Goal: Transaction & Acquisition: Purchase product/service

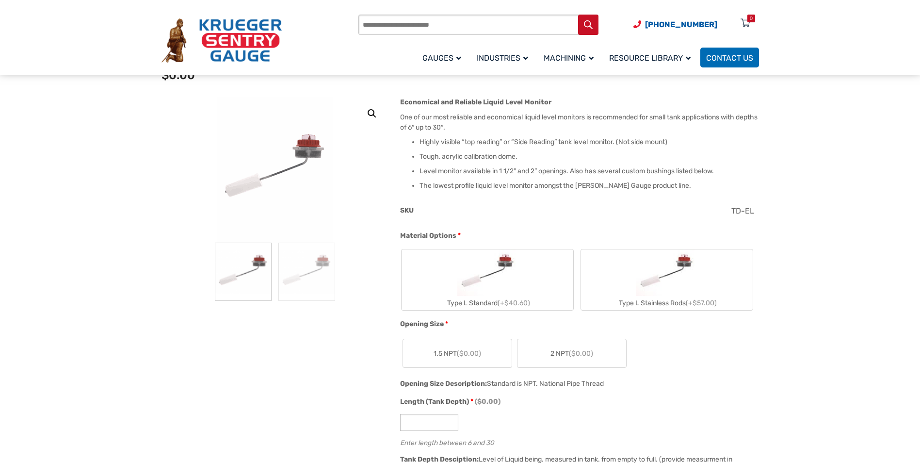
scroll to position [146, 0]
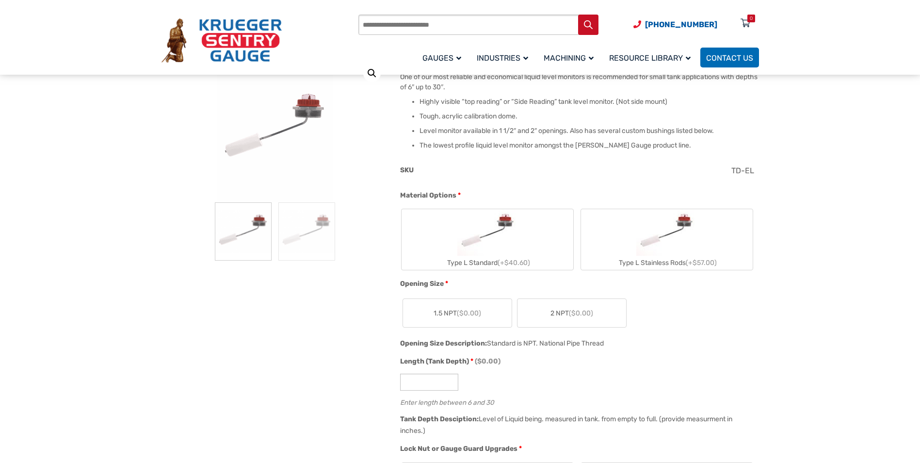
click at [673, 236] on img "Type L Stainless Rods" at bounding box center [667, 232] width 61 height 47
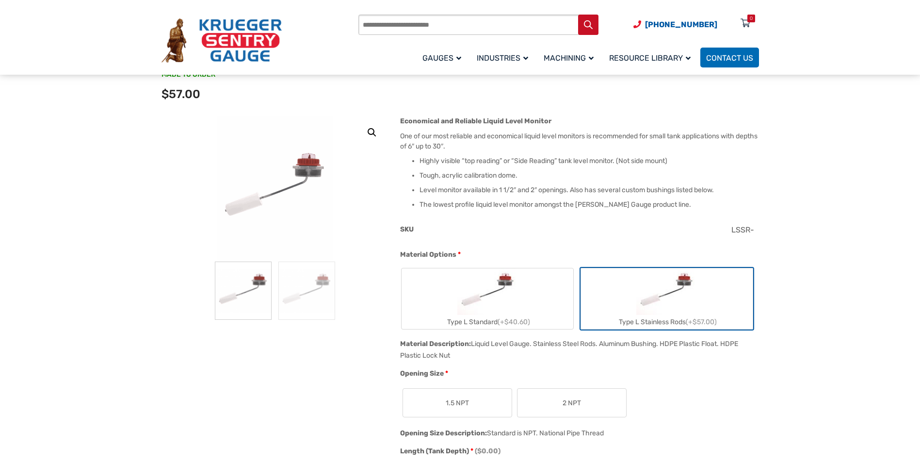
scroll to position [243, 0]
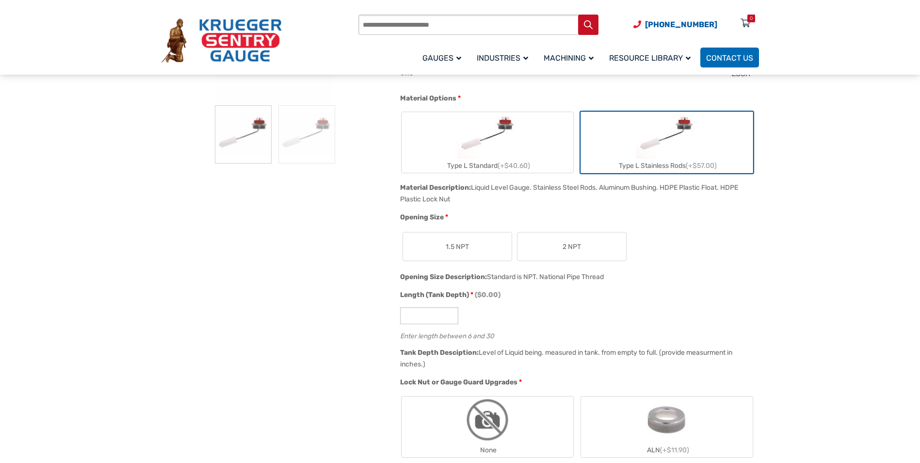
click at [564, 249] on span "2 NPT" at bounding box center [572, 247] width 18 height 10
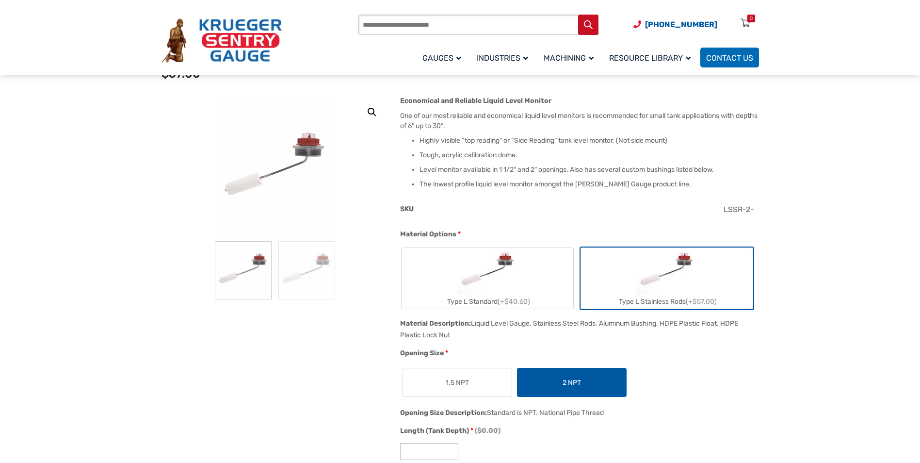
scroll to position [340, 0]
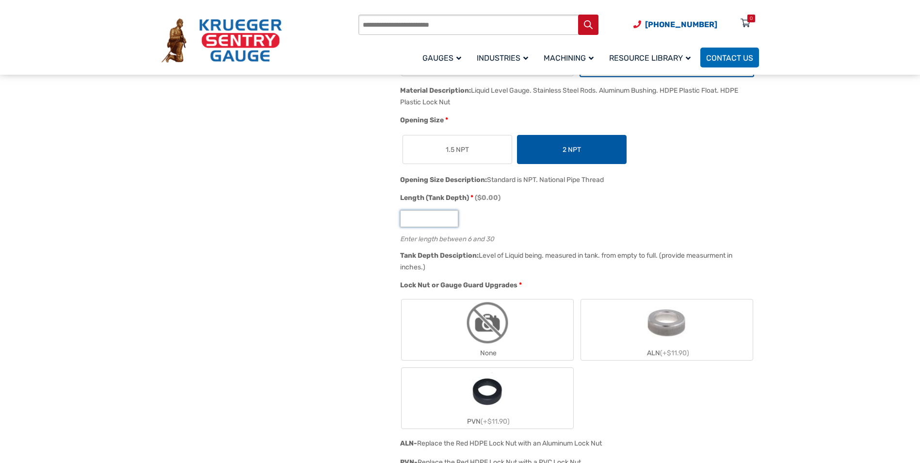
click at [419, 221] on input "Length (Tank Depth) * ($0.00)" at bounding box center [429, 218] width 58 height 17
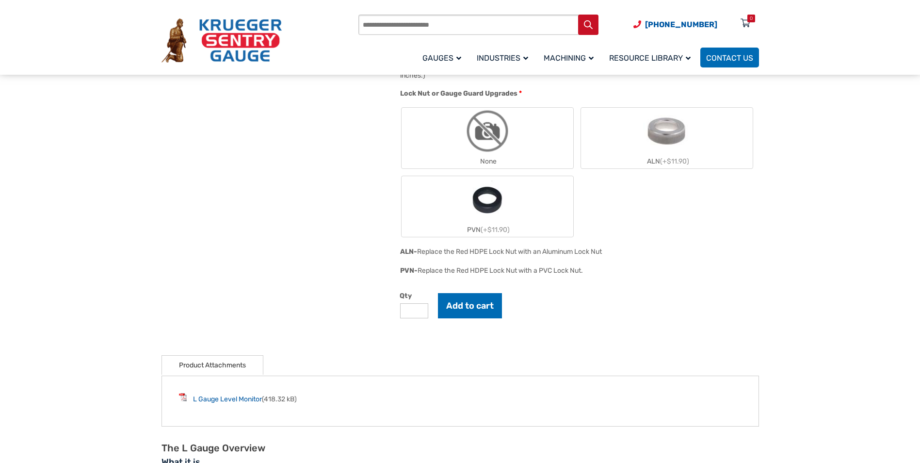
scroll to position [534, 0]
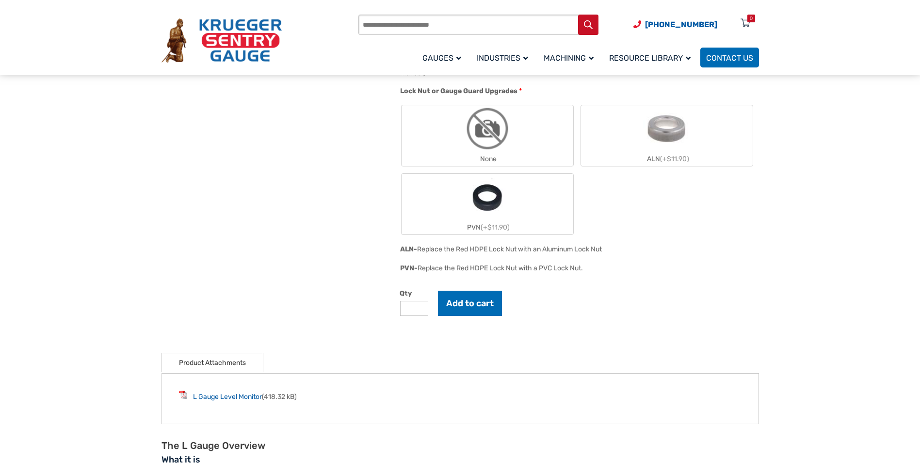
type input "**"
click at [652, 138] on img "ALN" at bounding box center [666, 128] width 47 height 47
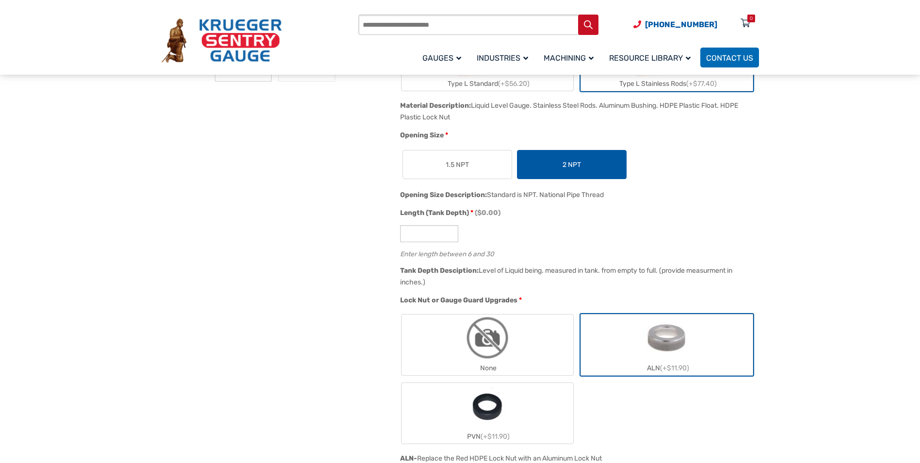
scroll to position [437, 0]
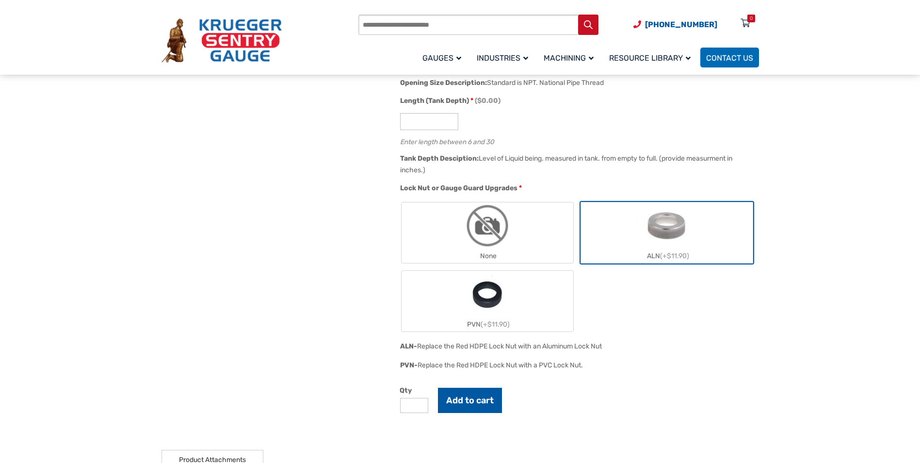
click at [474, 393] on button "Add to cart" at bounding box center [470, 400] width 64 height 25
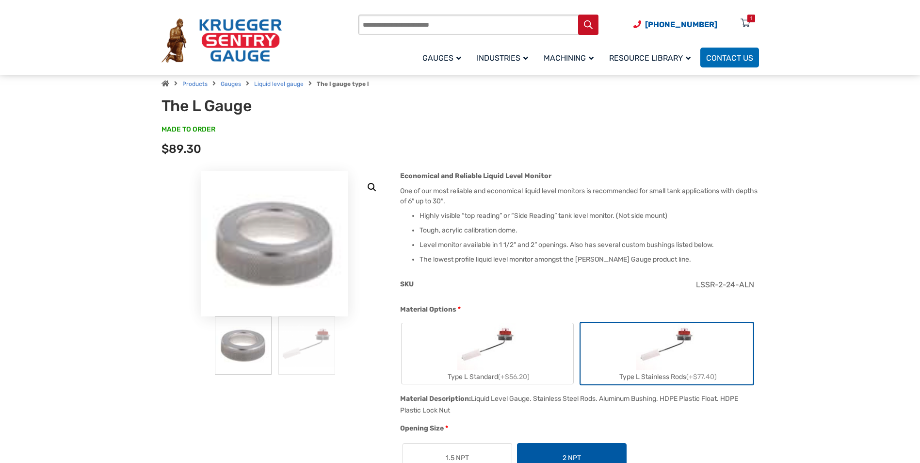
scroll to position [0, 0]
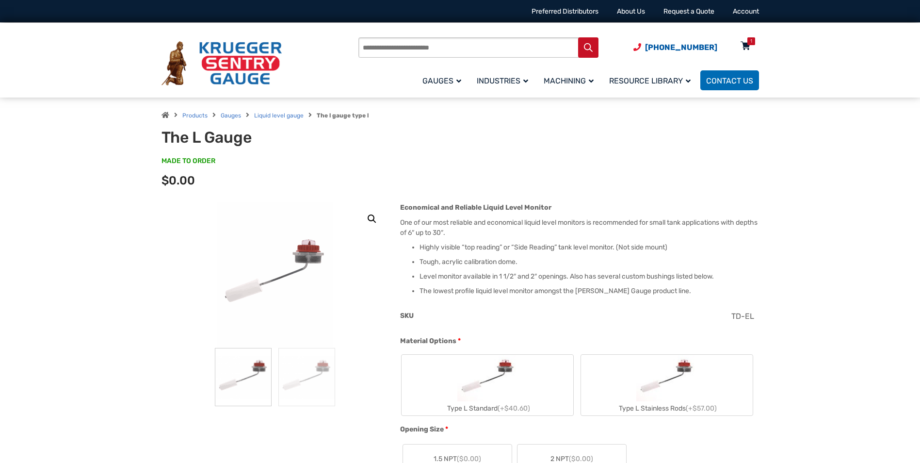
click at [749, 43] on div "1" at bounding box center [752, 41] width 8 height 8
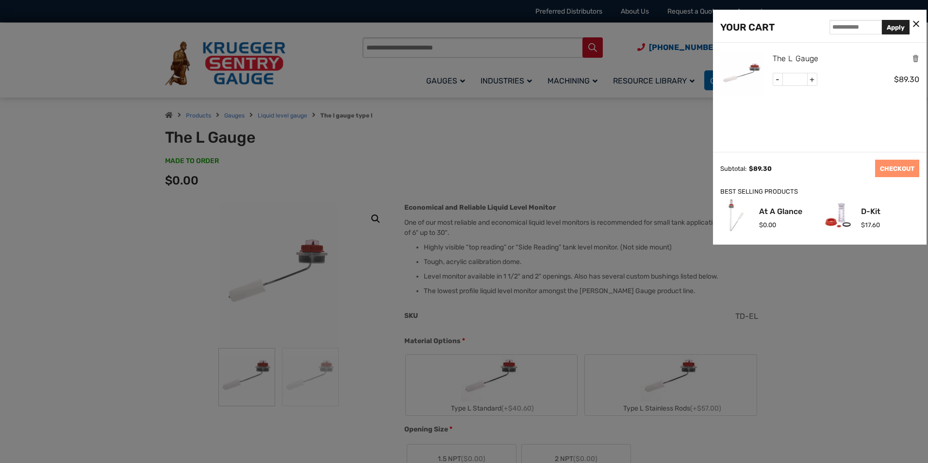
click at [782, 54] on link "The L Gauge" at bounding box center [795, 58] width 46 height 13
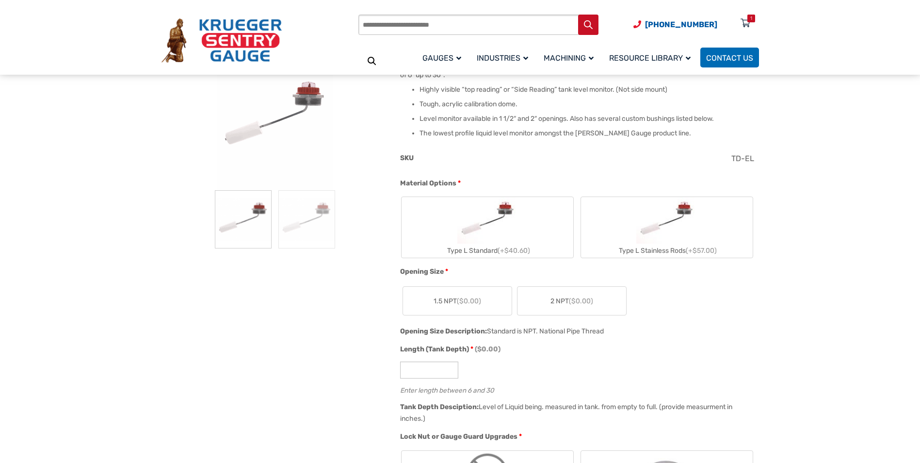
scroll to position [194, 0]
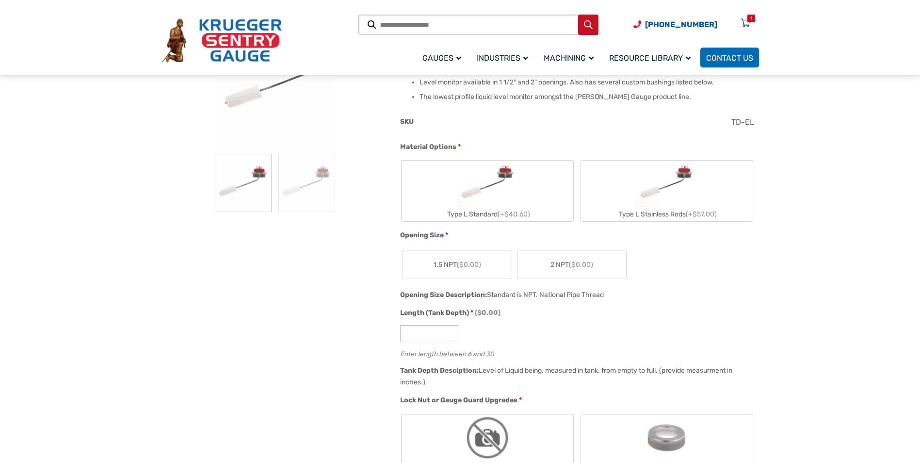
click at [535, 266] on label "2 NPT ($0.00)" at bounding box center [572, 264] width 109 height 28
click at [658, 199] on img "Type L Stainless Rods" at bounding box center [667, 184] width 61 height 47
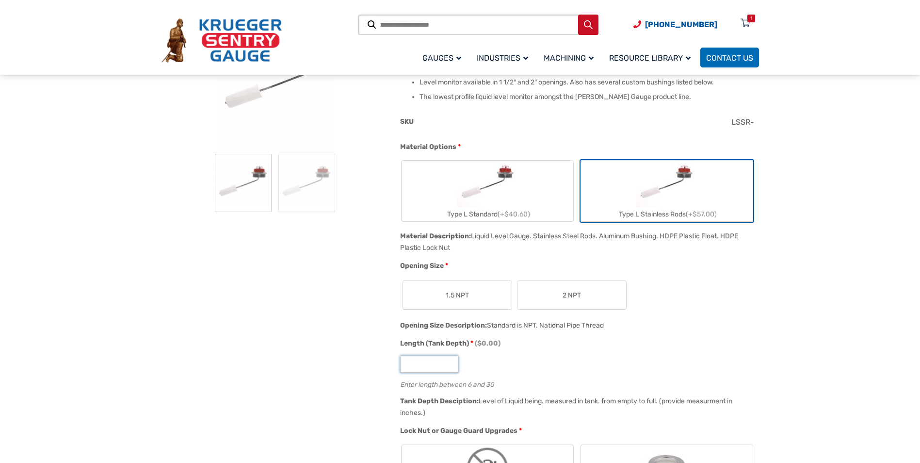
click at [420, 366] on input "Length (Tank Depth) * ($0.00)" at bounding box center [429, 364] width 58 height 17
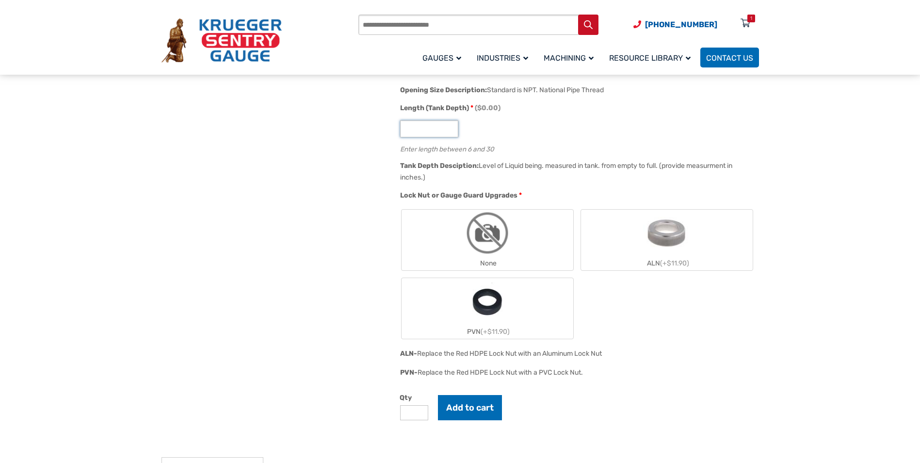
scroll to position [437, 0]
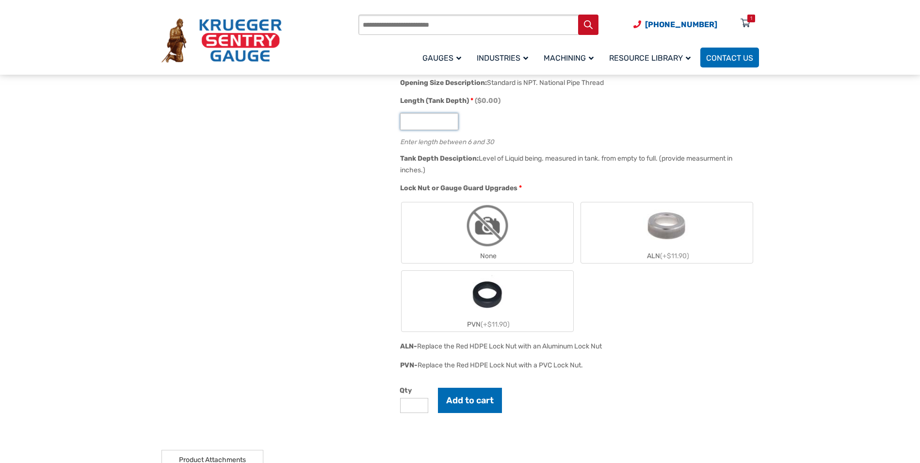
type input "**"
click at [702, 244] on label "ALN (+$11.90)" at bounding box center [667, 232] width 172 height 61
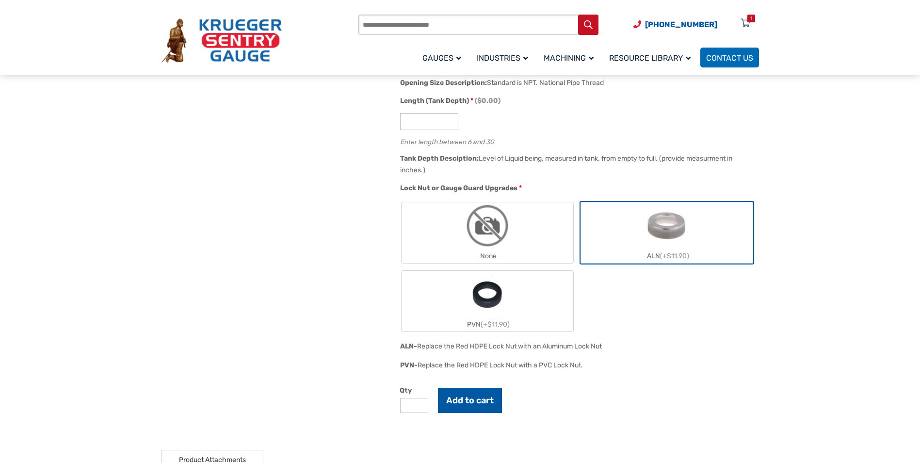
click at [466, 405] on button "Add to cart" at bounding box center [470, 400] width 64 height 25
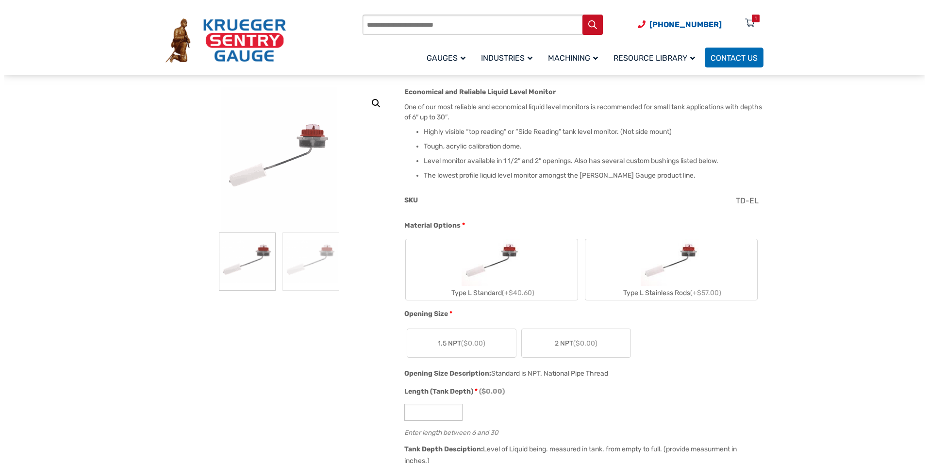
scroll to position [340, 0]
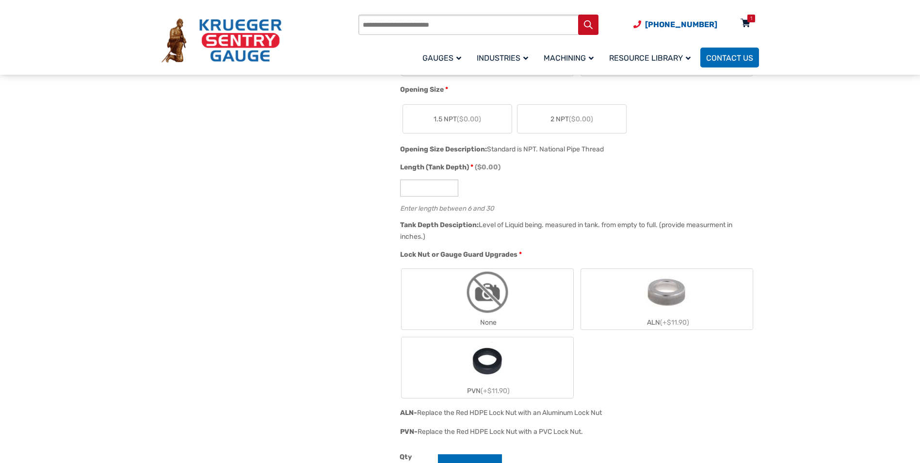
click at [748, 24] on icon at bounding box center [746, 24] width 10 height 16
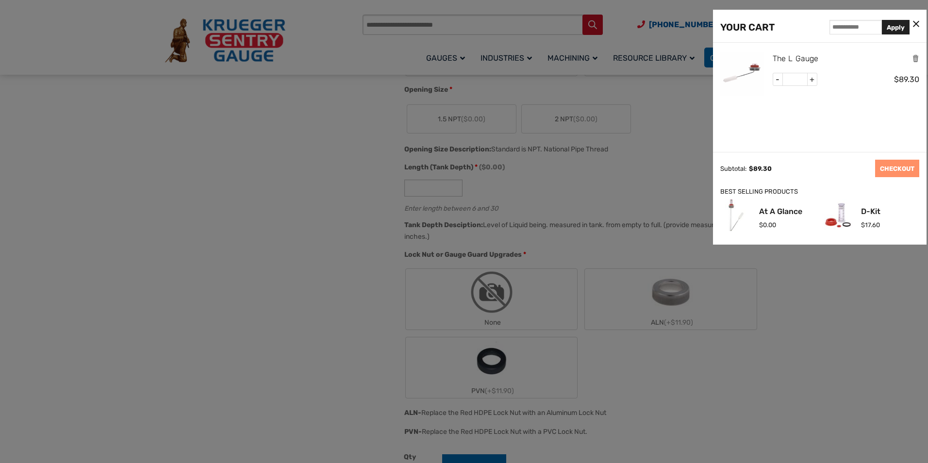
click at [775, 59] on link "The L Gauge" at bounding box center [795, 58] width 46 height 13
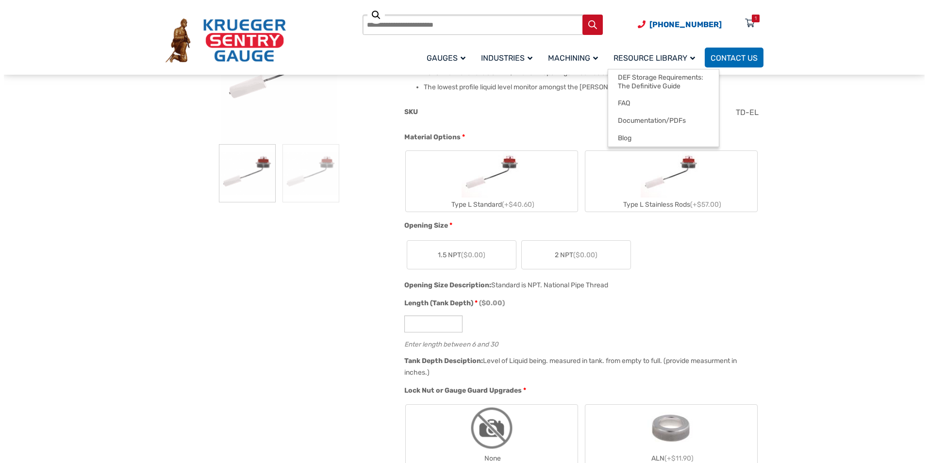
scroll to position [49, 0]
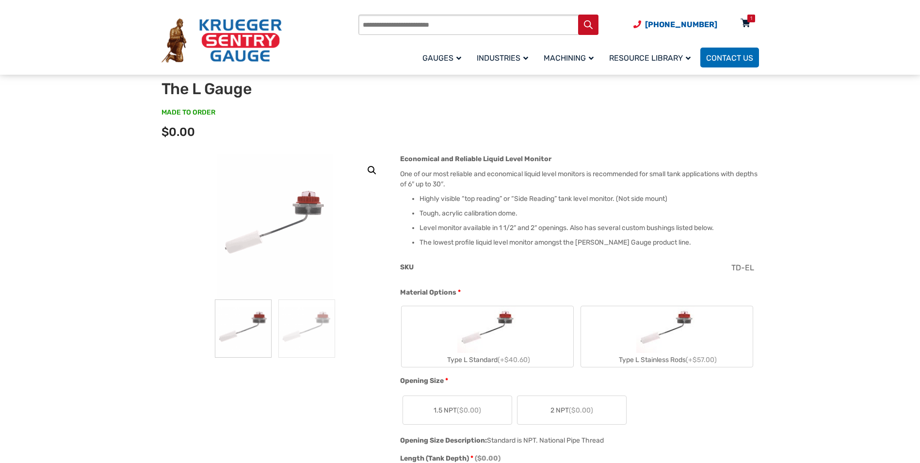
click at [752, 17] on div "1" at bounding box center [752, 19] width 2 height 8
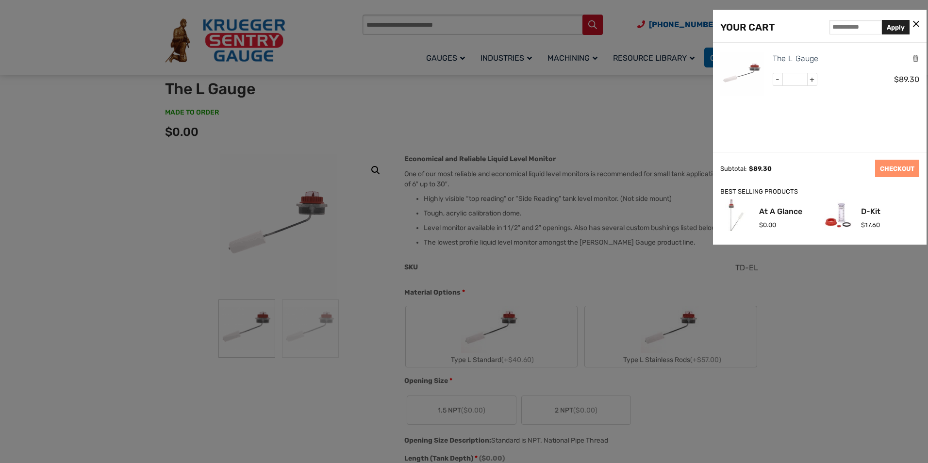
click at [916, 23] on icon at bounding box center [916, 24] width 6 height 10
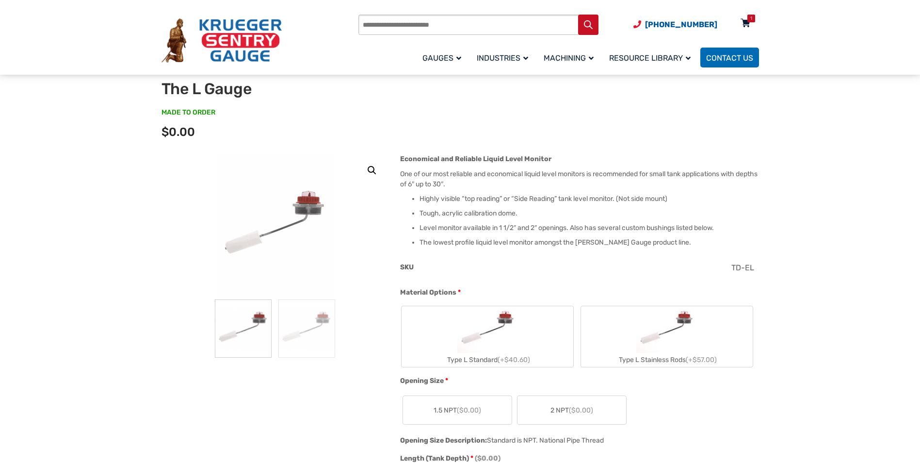
click at [751, 17] on div "1" at bounding box center [752, 19] width 2 height 8
